Goal: Find specific page/section: Find specific page/section

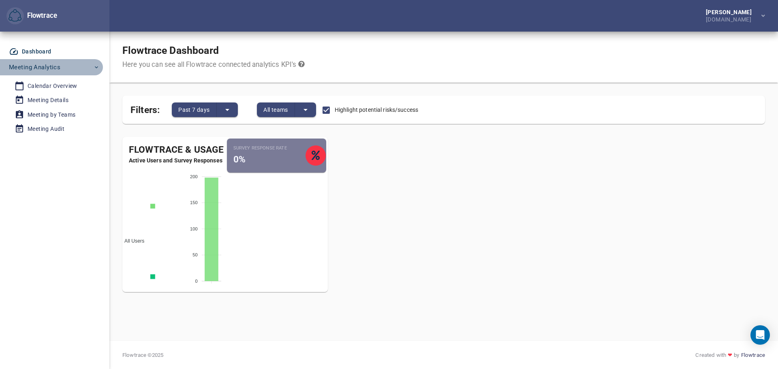
click at [96, 65] on icon "button" at bounding box center [96, 67] width 6 height 6
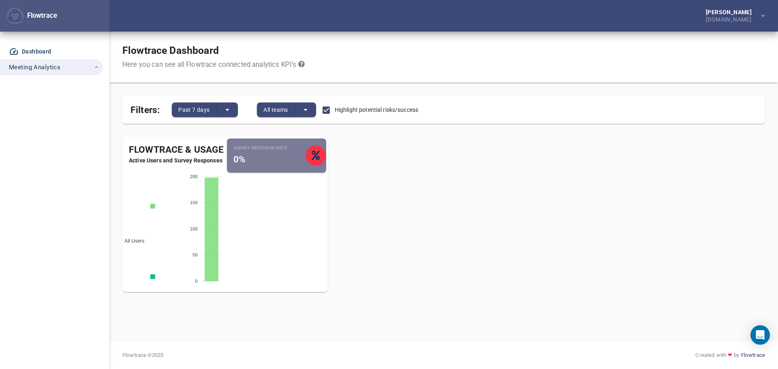
click at [43, 64] on span "Meeting Analytics" at bounding box center [34, 67] width 51 height 11
click at [39, 47] on div "Dashboard" at bounding box center [37, 52] width 30 height 10
click at [45, 67] on span "Meeting Analytics" at bounding box center [34, 67] width 51 height 11
click at [48, 64] on span "Meeting Analytics" at bounding box center [34, 67] width 51 height 11
click at [51, 89] on div "Calendar Overview" at bounding box center [53, 86] width 50 height 10
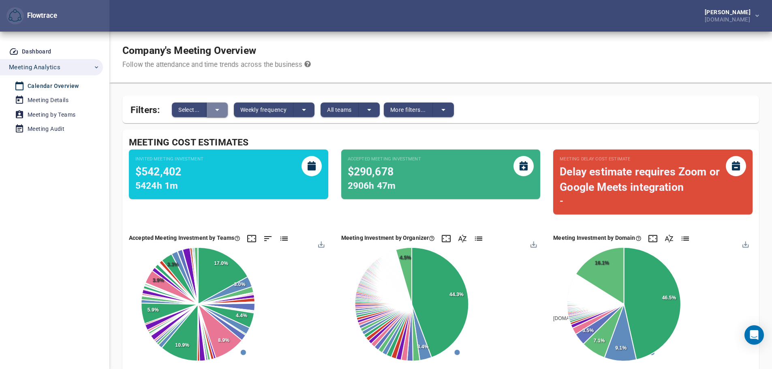
click at [219, 111] on icon "split button" at bounding box center [217, 110] width 10 height 10
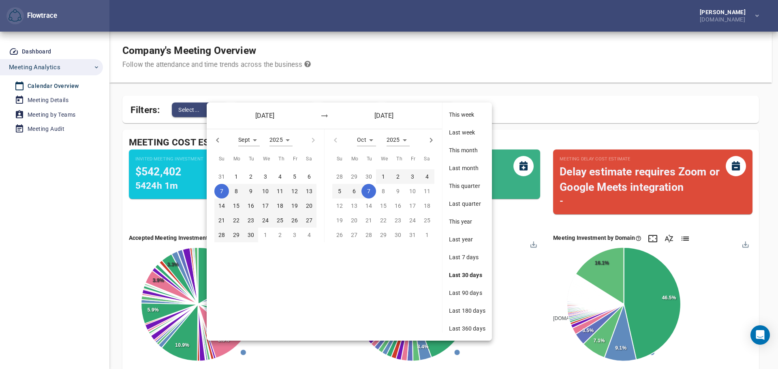
click at [210, 85] on div at bounding box center [389, 184] width 778 height 369
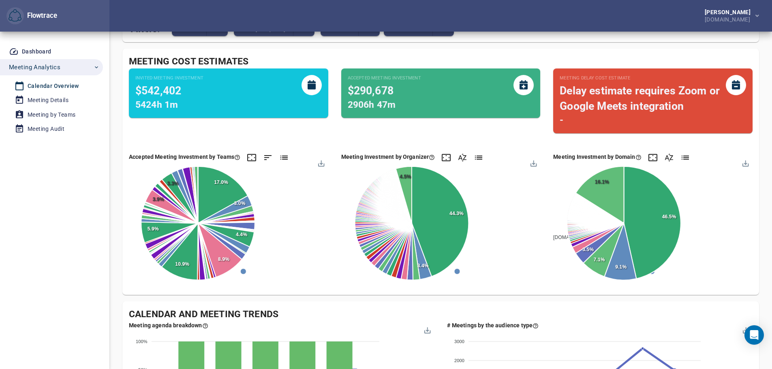
scroll to position [181, 0]
drag, startPoint x: 327, startPoint y: 226, endPoint x: 323, endPoint y: 211, distance: 15.8
click at [323, 211] on foreignobject "/ /CORPORATE IT /CORPORATE IT... /CORPORATE IT... /CORPORATE IT... /CORPORATE I…" at bounding box center [228, 224] width 199 height 123
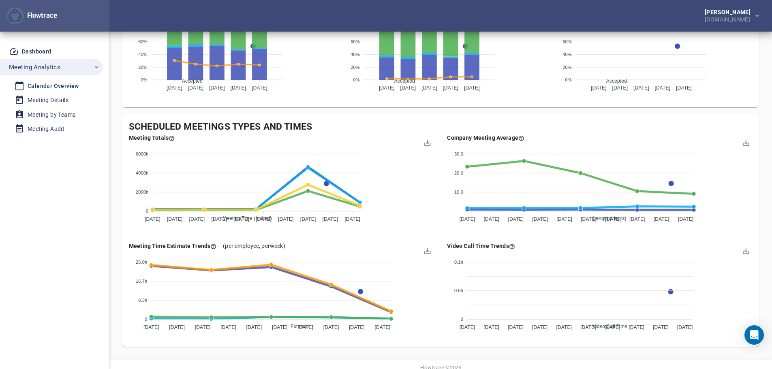
scroll to position [730, 0]
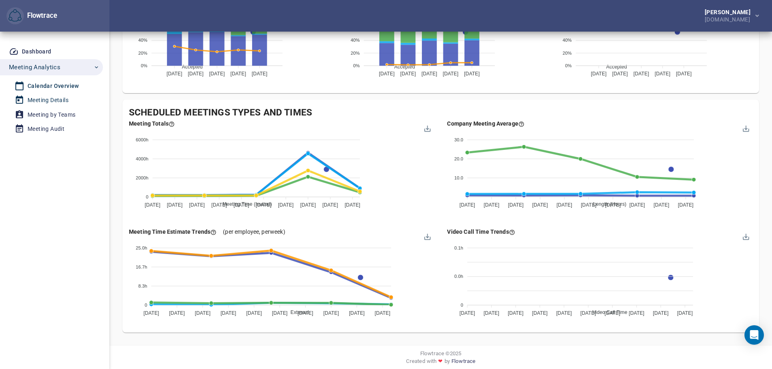
click at [44, 101] on div "Meeting Details" at bounding box center [48, 100] width 41 height 10
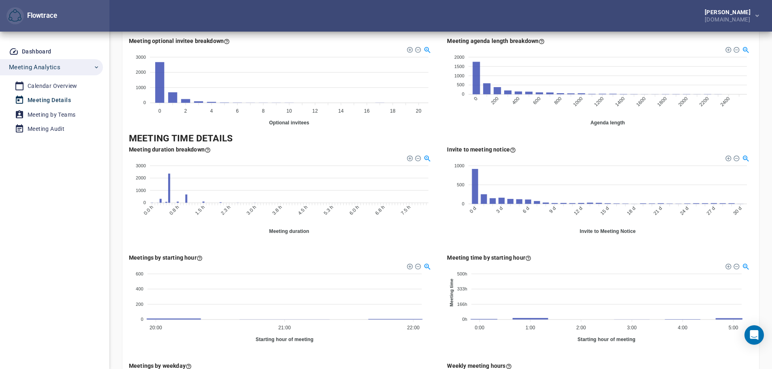
scroll to position [222, 0]
